Goal: Transaction & Acquisition: Download file/media

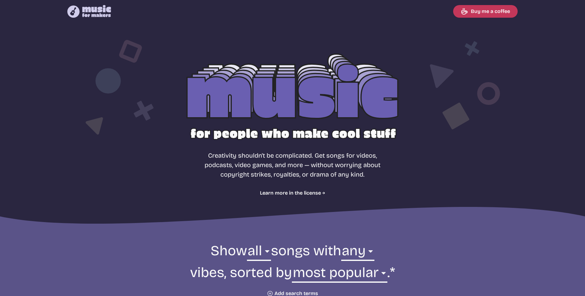
select select "most popular"
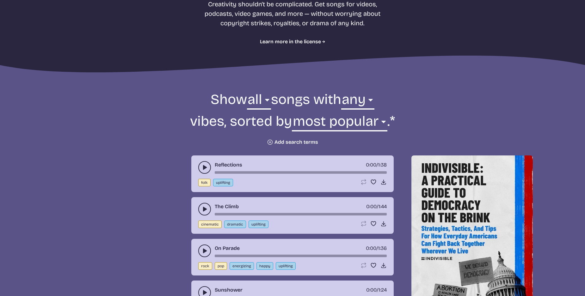
scroll to position [190, 0]
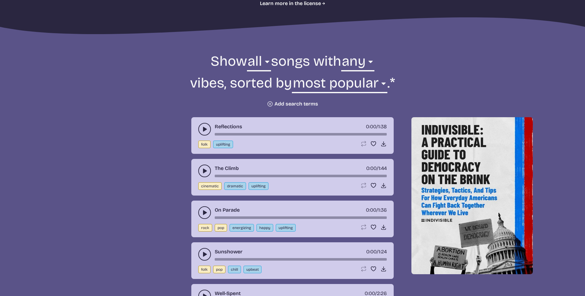
click at [199, 129] on button "play-pause toggle" at bounding box center [204, 129] width 13 height 13
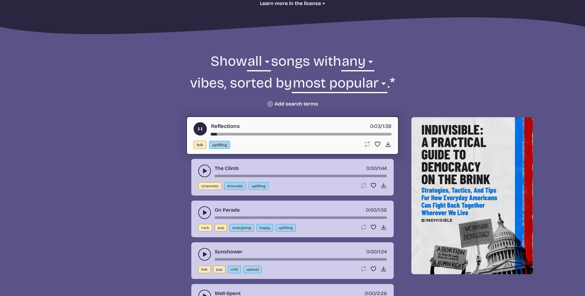
click at [200, 169] on button "play-pause toggle" at bounding box center [204, 171] width 13 height 13
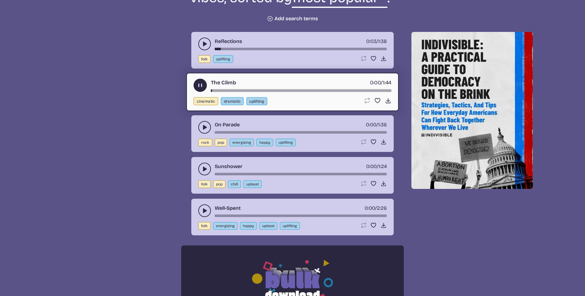
scroll to position [285, 0]
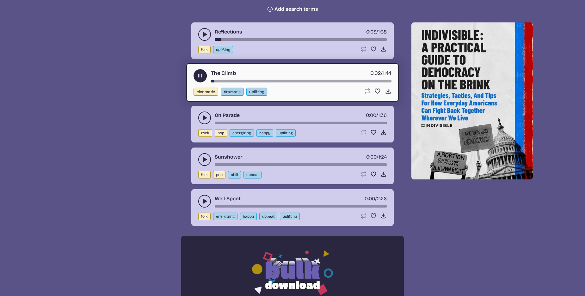
click at [203, 118] on use "play-pause toggle" at bounding box center [204, 118] width 6 height 6
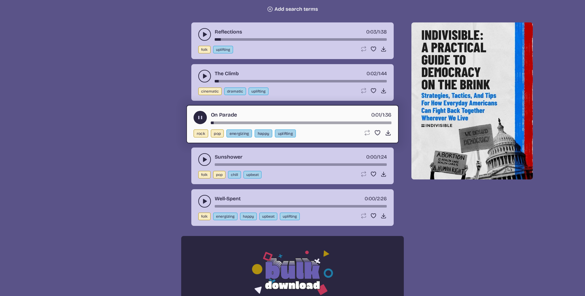
click at [202, 157] on icon "play-pause toggle" at bounding box center [204, 159] width 6 height 6
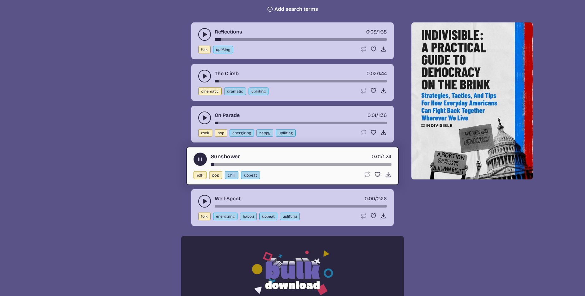
click at [204, 202] on use "play-pause toggle" at bounding box center [204, 201] width 6 height 6
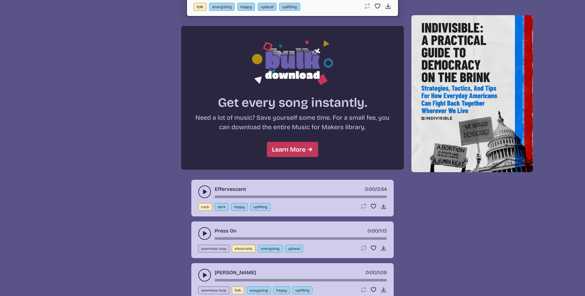
scroll to position [506, 0]
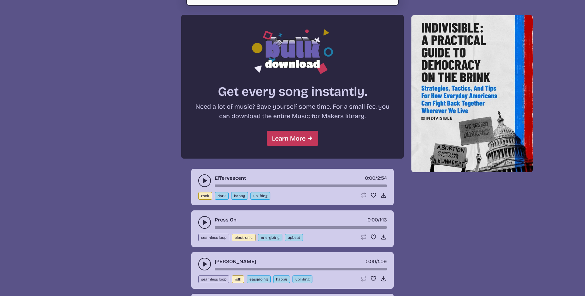
click at [203, 180] on use "play-pause toggle" at bounding box center [204, 181] width 6 height 6
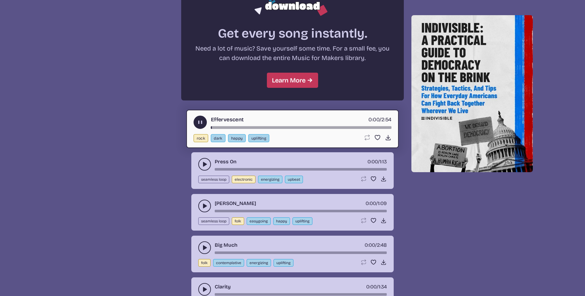
scroll to position [569, 0]
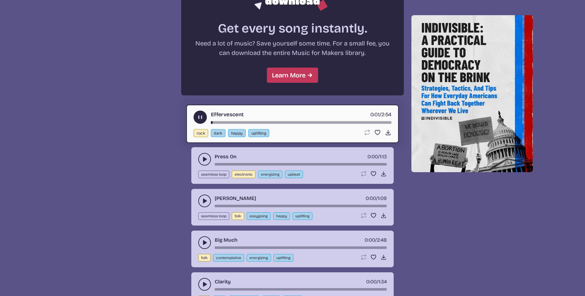
click at [206, 156] on icon "play-pause toggle" at bounding box center [204, 159] width 6 height 6
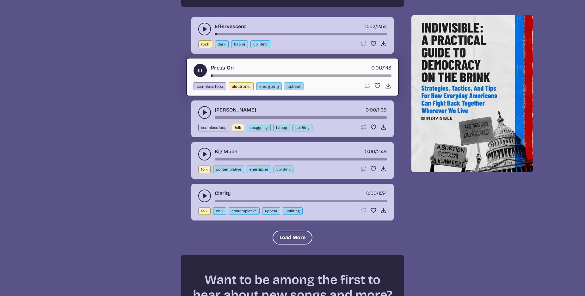
scroll to position [664, 0]
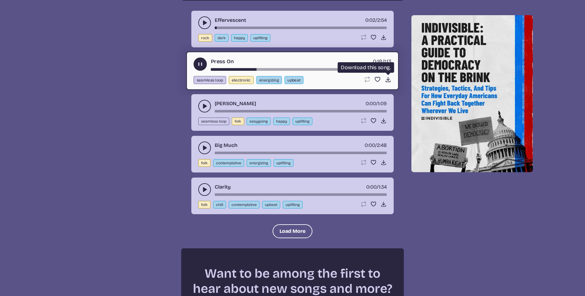
click at [386, 78] on icon "Download song" at bounding box center [388, 79] width 7 height 7
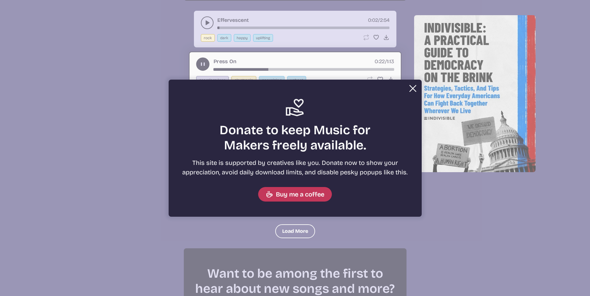
click at [298, 232] on button "Close Support icon Donate to keep Music for Makers freely available. This site …" at bounding box center [295, 148] width 590 height 296
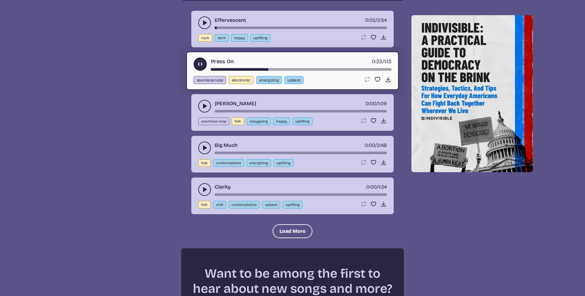
click at [207, 106] on icon "play-pause toggle" at bounding box center [204, 106] width 6 height 6
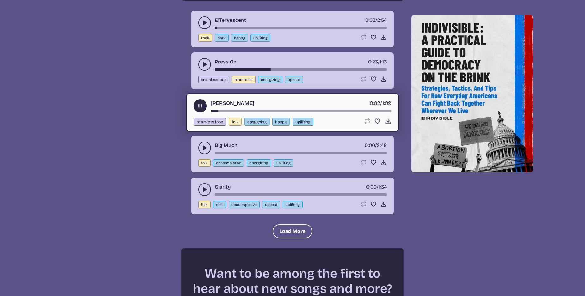
click at [205, 150] on icon "play-pause toggle" at bounding box center [204, 148] width 6 height 6
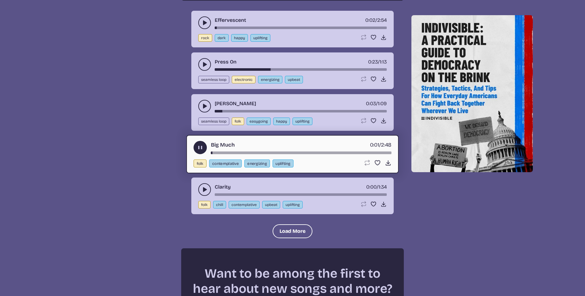
click at [205, 192] on icon "play-pause toggle" at bounding box center [204, 190] width 6 height 6
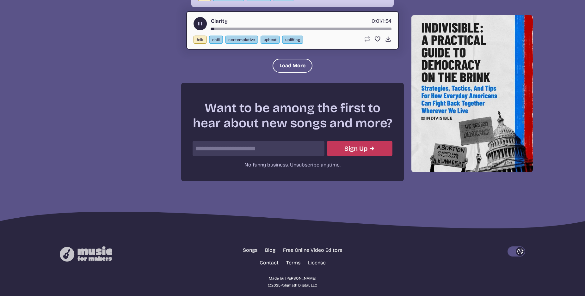
scroll to position [805, 0]
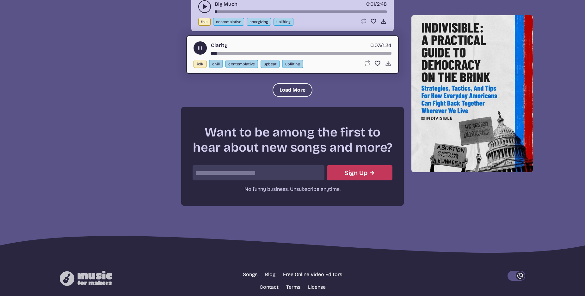
click at [296, 93] on button "Load More" at bounding box center [293, 90] width 40 height 14
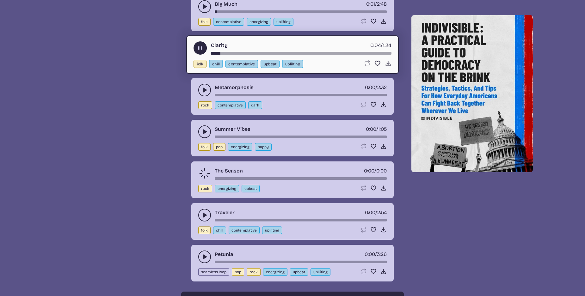
click at [202, 91] on icon "play-pause toggle" at bounding box center [204, 90] width 6 height 6
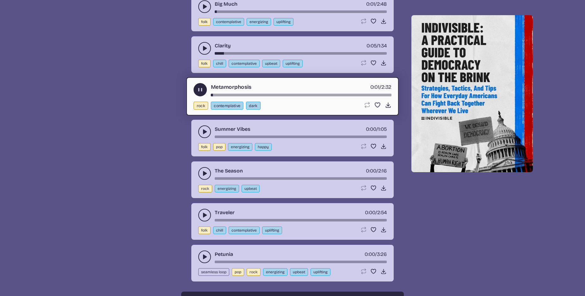
click at [205, 133] on use "play-pause toggle" at bounding box center [204, 132] width 6 height 6
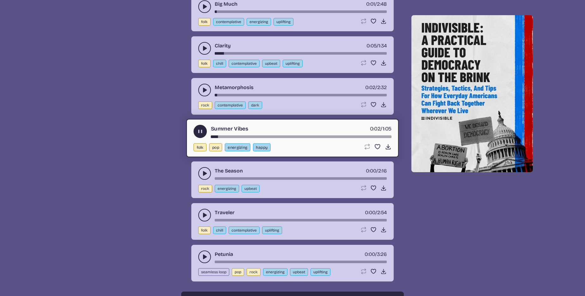
click at [241, 148] on button "energizing" at bounding box center [238, 148] width 26 height 8
select select "energizing"
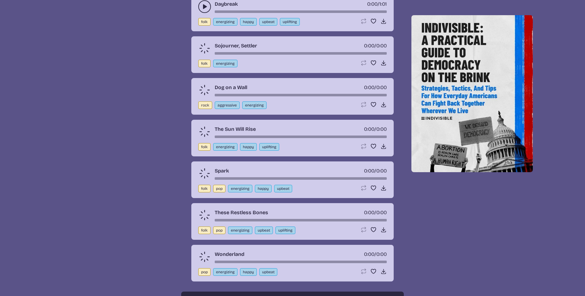
scroll to position [227, 0]
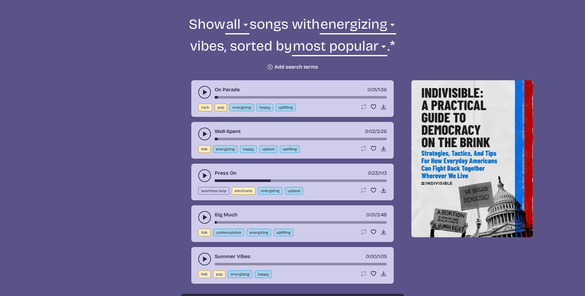
click at [202, 89] on icon "play-pause toggle" at bounding box center [204, 92] width 6 height 6
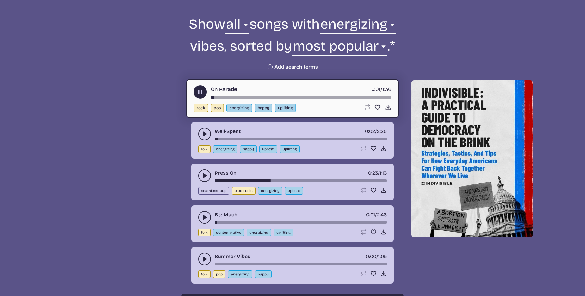
scroll to position [322, 0]
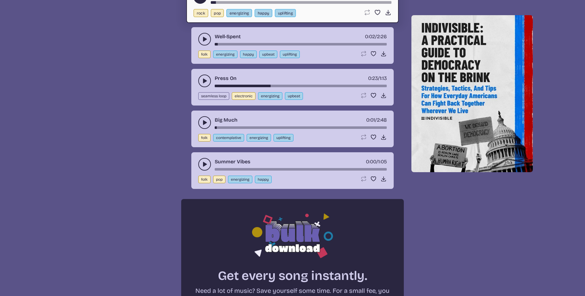
click at [206, 124] on icon "play-pause toggle" at bounding box center [204, 122] width 6 height 6
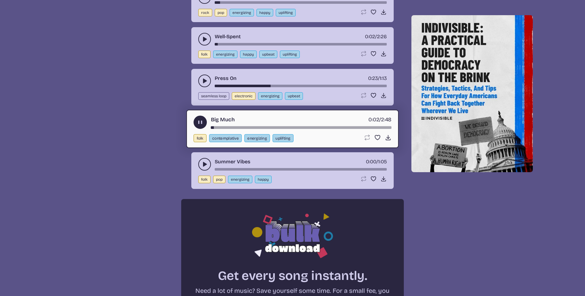
click at [203, 165] on use "play-pause toggle" at bounding box center [204, 164] width 6 height 6
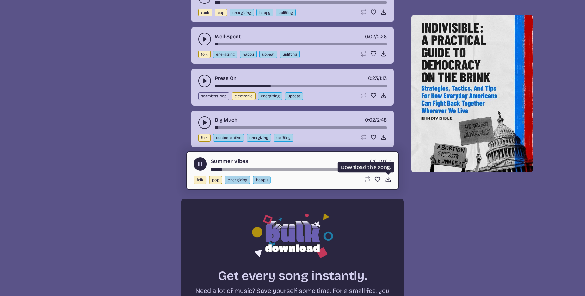
click at [389, 181] on icon "Download song" at bounding box center [388, 179] width 7 height 7
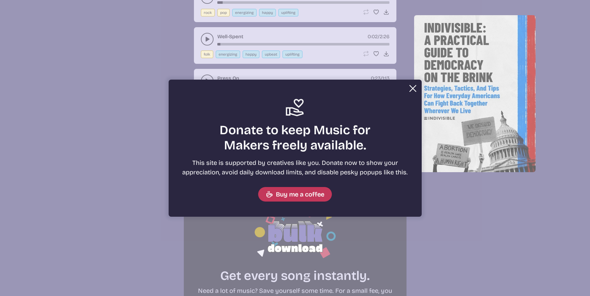
click at [410, 88] on button "Close" at bounding box center [412, 88] width 13 height 13
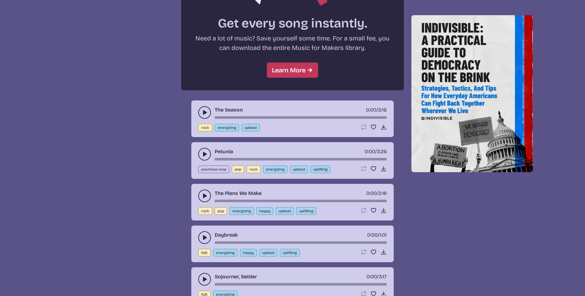
scroll to position [574, 0]
click at [207, 109] on icon "play-pause toggle" at bounding box center [204, 112] width 6 height 6
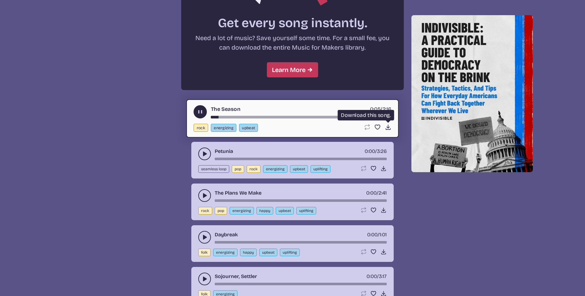
click at [388, 129] on icon "Download song" at bounding box center [388, 127] width 7 height 7
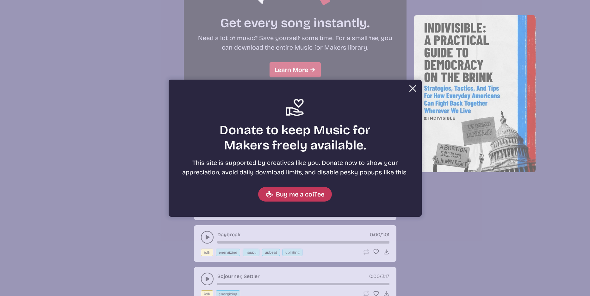
click at [414, 85] on button "Close" at bounding box center [412, 88] width 13 height 13
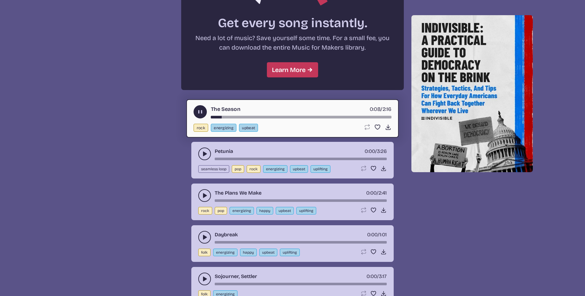
click at [209, 155] on button "play-pause toggle" at bounding box center [204, 154] width 13 height 13
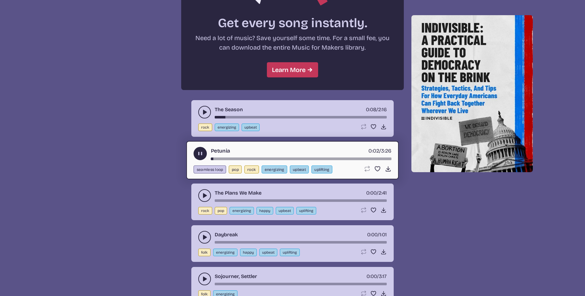
click at [206, 197] on icon "play-pause toggle" at bounding box center [204, 196] width 6 height 6
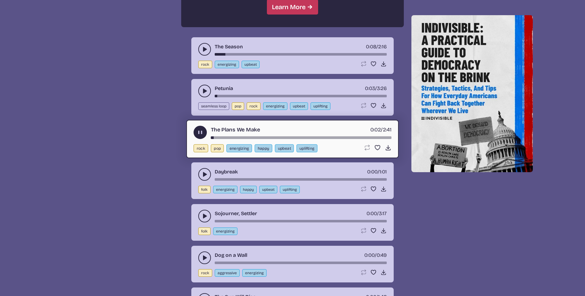
scroll to position [638, 0]
click at [228, 137] on div "song-time-bar" at bounding box center [301, 137] width 181 height 3
click at [204, 174] on use "play-pause toggle" at bounding box center [204, 174] width 6 height 6
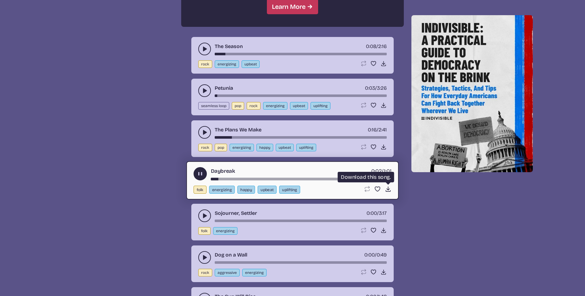
click at [387, 189] on icon "Download song" at bounding box center [388, 189] width 7 height 7
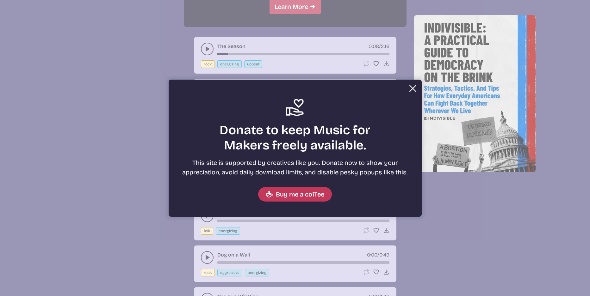
click at [412, 85] on button "Close" at bounding box center [412, 88] width 13 height 13
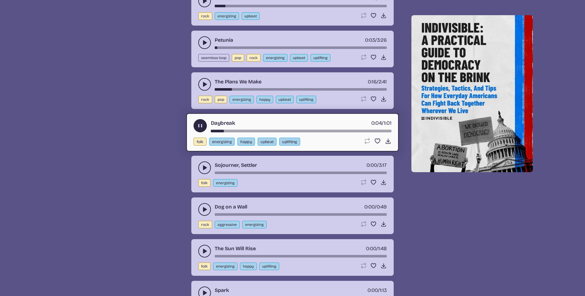
scroll to position [701, 0]
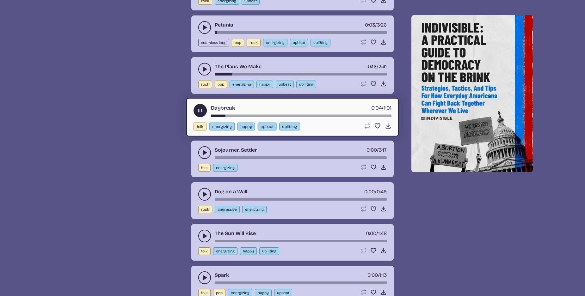
click at [202, 150] on icon "play-pause toggle" at bounding box center [204, 153] width 6 height 6
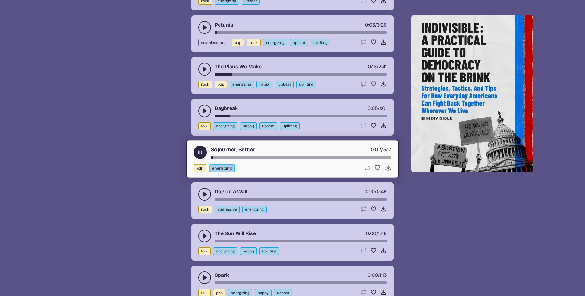
click at [204, 195] on use "play-pause toggle" at bounding box center [204, 194] width 6 height 6
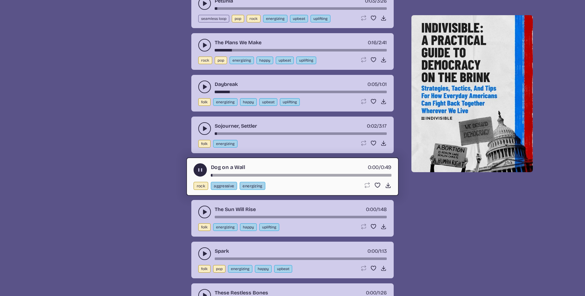
scroll to position [764, 0]
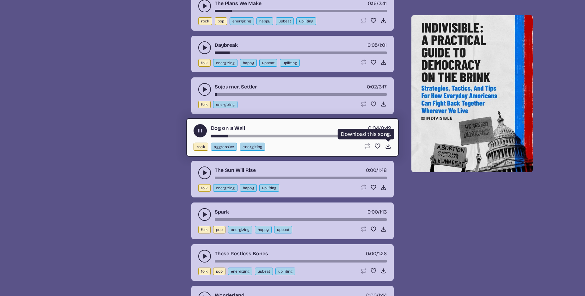
click at [388, 145] on use at bounding box center [388, 146] width 7 height 7
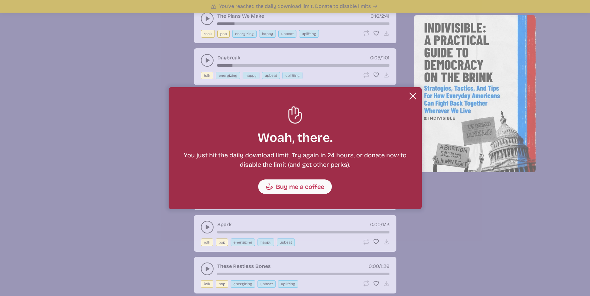
click at [417, 94] on button "Close" at bounding box center [412, 96] width 13 height 13
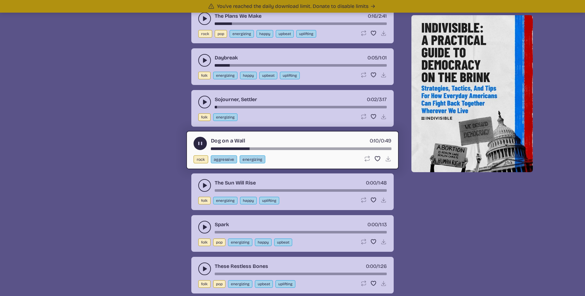
click at [206, 185] on icon "play-pause toggle" at bounding box center [204, 185] width 6 height 6
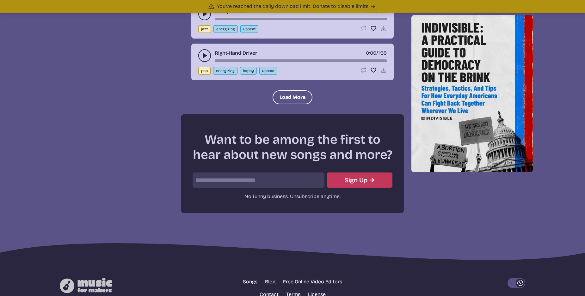
scroll to position [1435, 0]
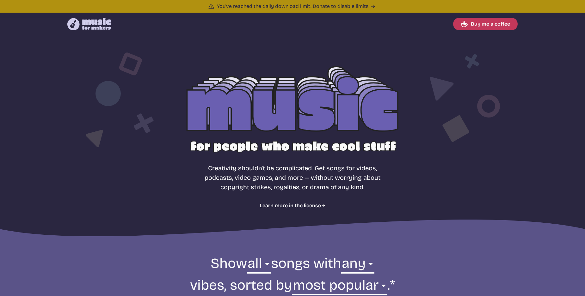
select select "most popular"
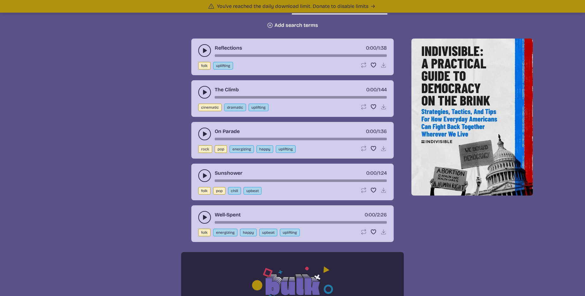
scroll to position [348, 0]
